Goal: Check status: Check status

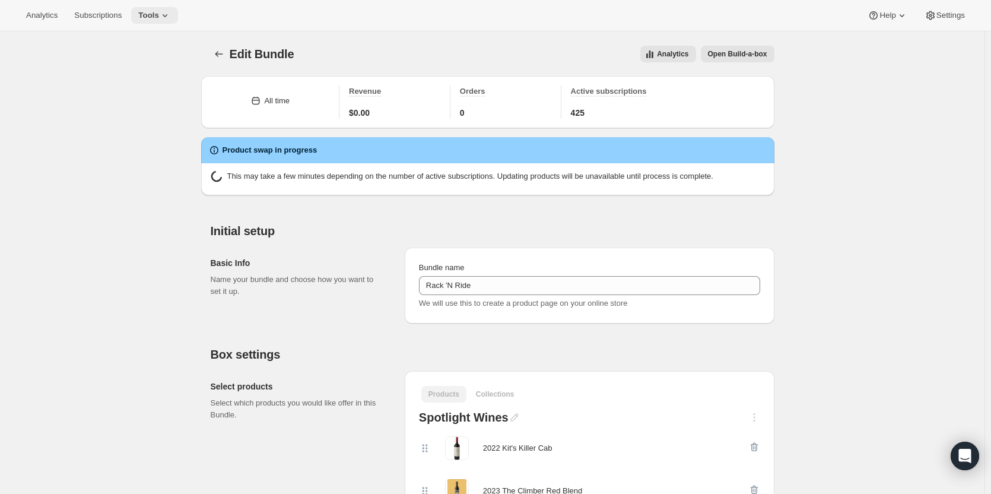
click at [149, 20] on button "Tools" at bounding box center [154, 15] width 47 height 17
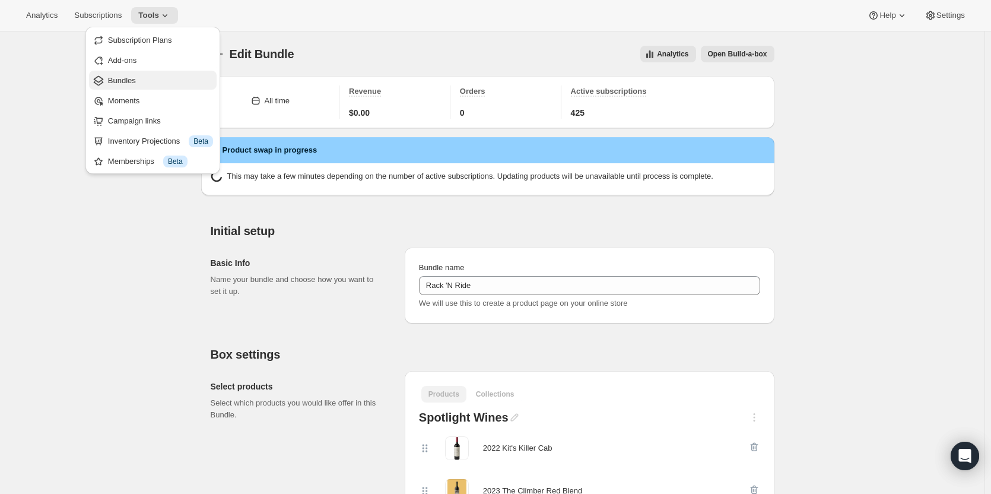
click at [148, 81] on span "Bundles" at bounding box center [160, 81] width 105 height 12
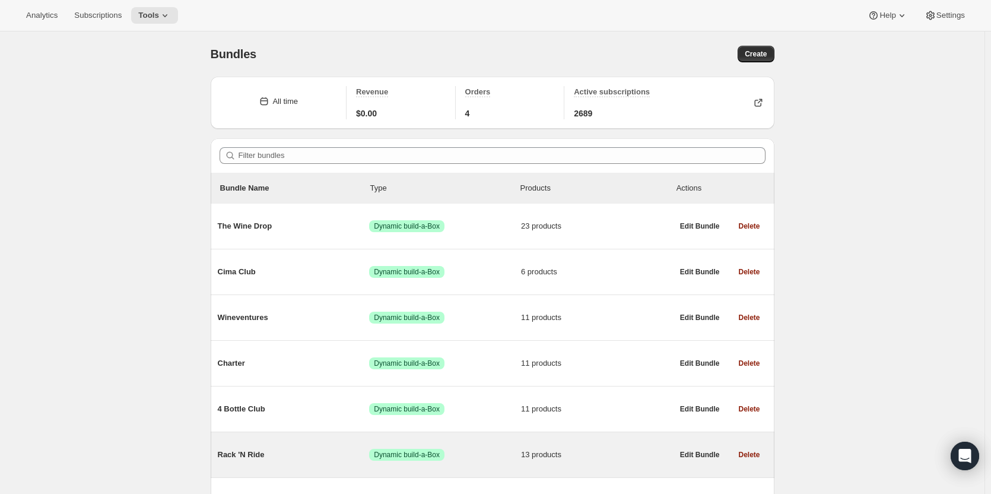
click at [424, 456] on span "Dynamic build-a-Box" at bounding box center [407, 454] width 66 height 9
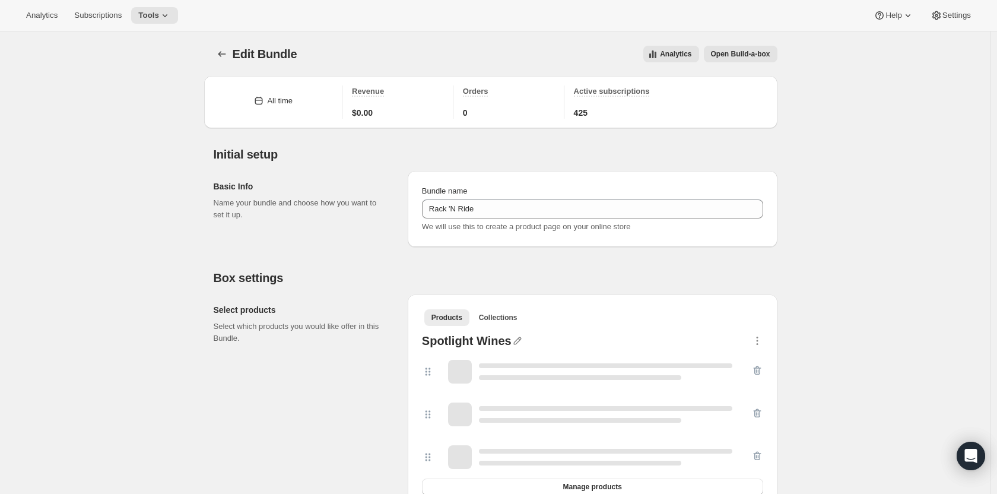
type input "Rack 'N Ride"
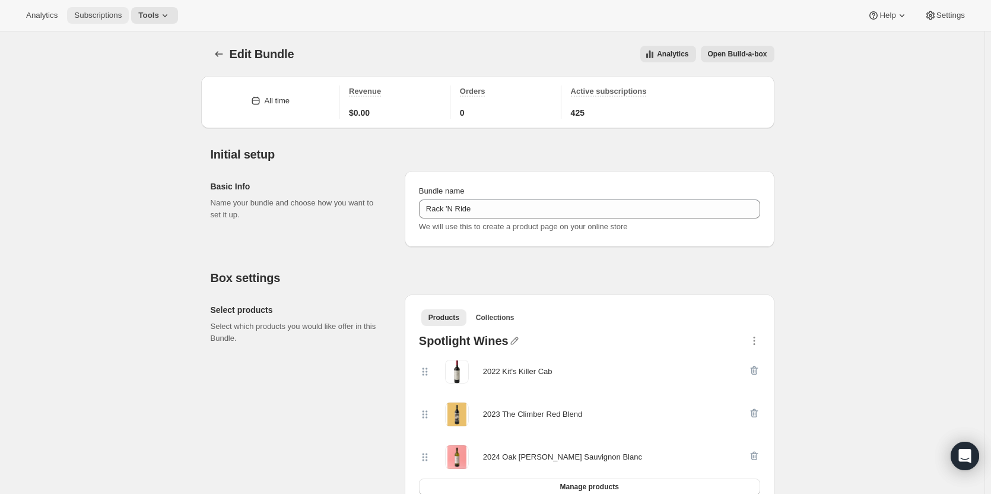
click at [113, 18] on span "Subscriptions" at bounding box center [97, 15] width 47 height 9
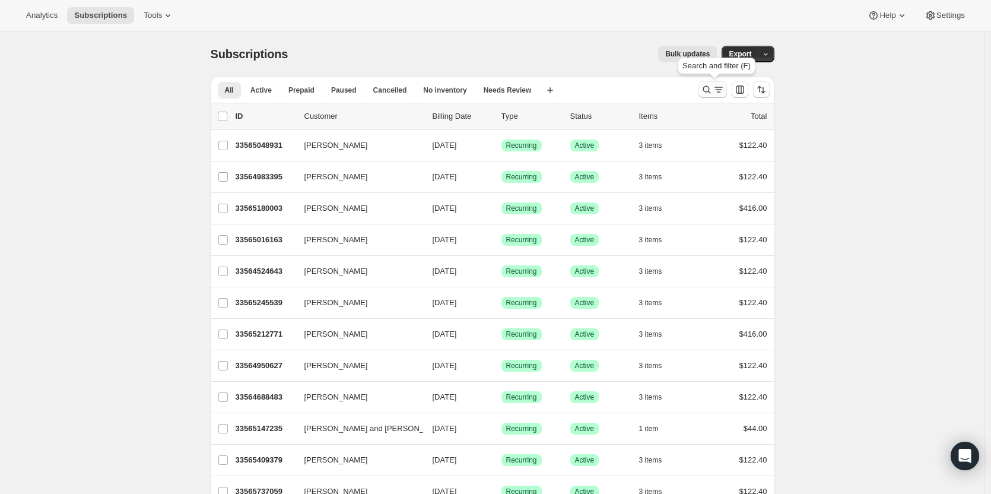
click at [712, 93] on icon "Search and filter results" at bounding box center [707, 90] width 12 height 12
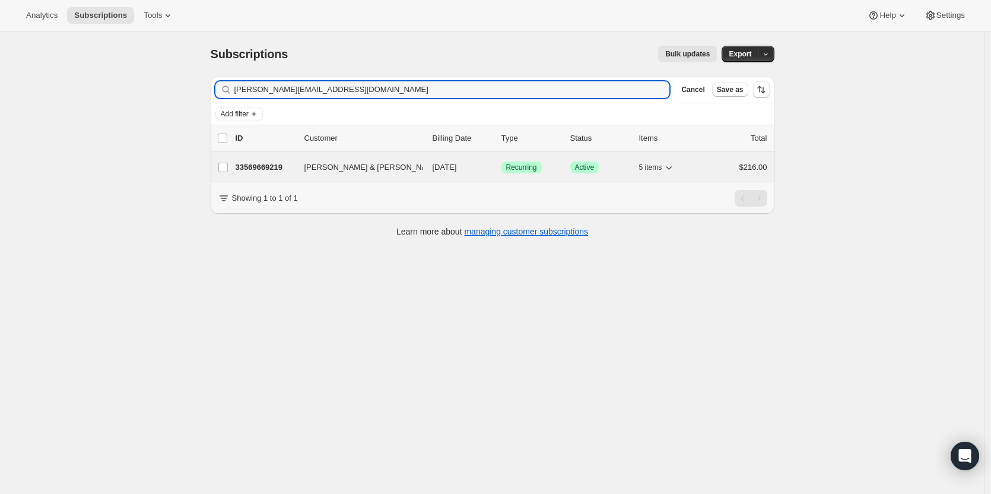
type input "[PERSON_NAME][EMAIL_ADDRESS][DOMAIN_NAME]"
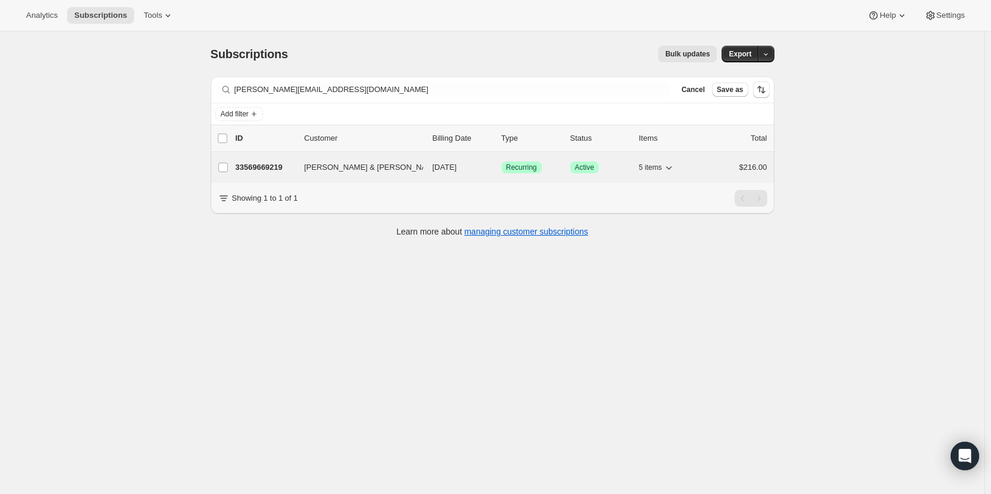
click at [265, 170] on p "33569669219" at bounding box center [265, 167] width 59 height 12
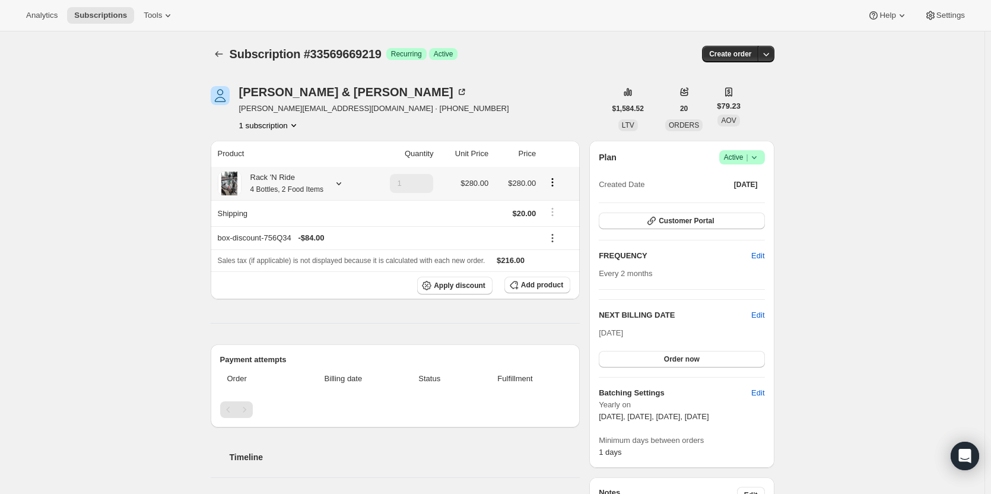
click at [268, 185] on small "4 Bottles, 2 Food Items" at bounding box center [286, 189] width 73 height 8
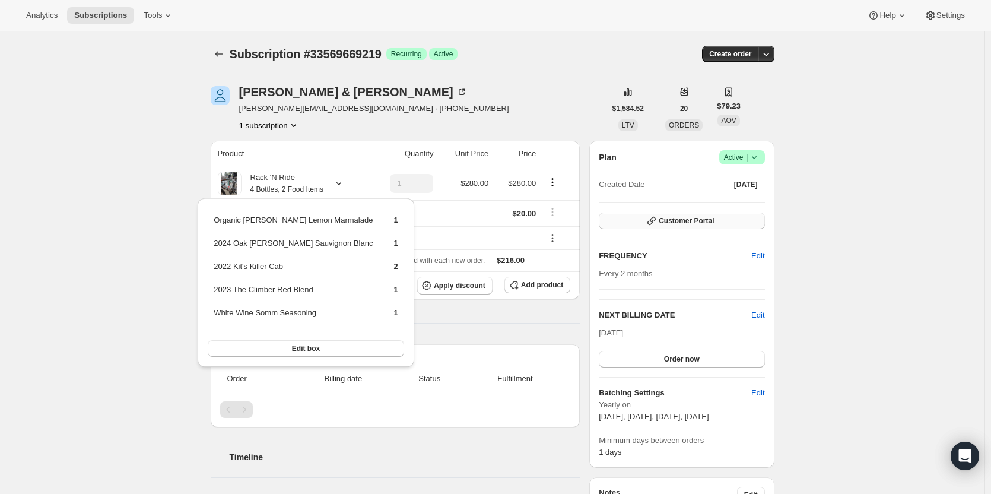
click at [696, 223] on span "Customer Portal" at bounding box center [686, 220] width 55 height 9
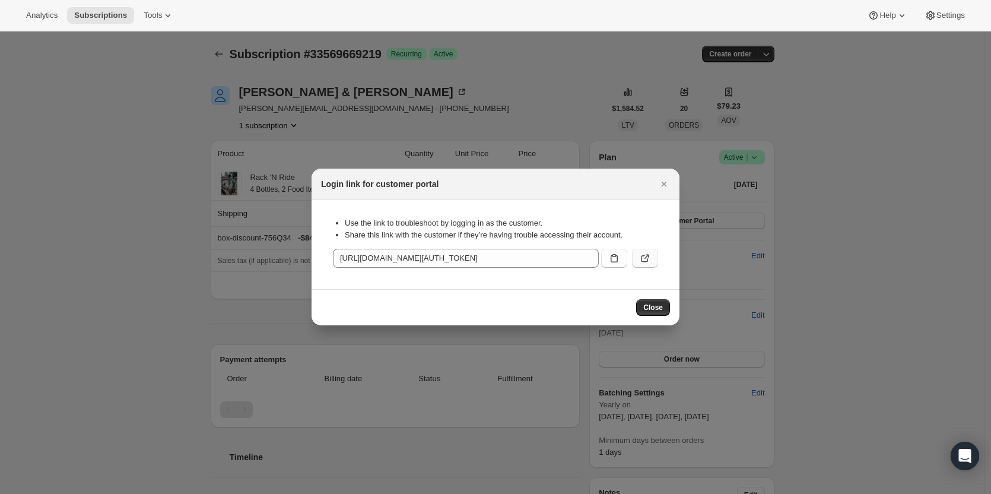
click at [650, 257] on icon ":rs9:" at bounding box center [645, 258] width 12 height 12
click at [665, 186] on icon "Close" at bounding box center [664, 184] width 12 height 12
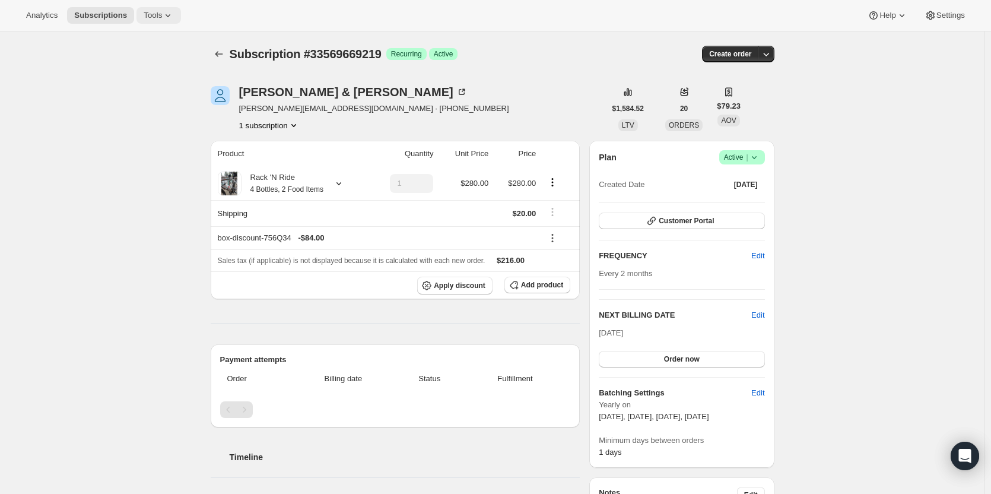
click at [162, 14] on icon at bounding box center [168, 15] width 12 height 12
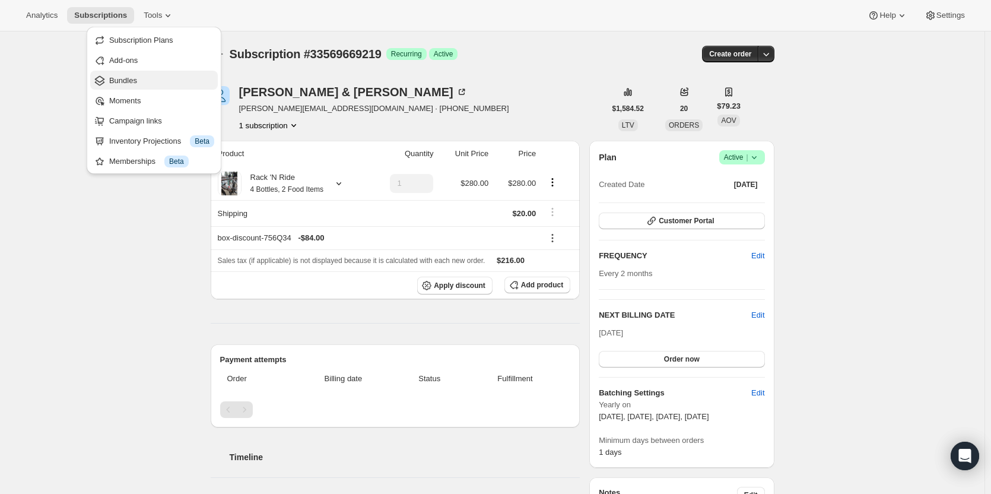
click at [153, 85] on span "Bundles" at bounding box center [161, 81] width 105 height 12
